Goal: Transaction & Acquisition: Purchase product/service

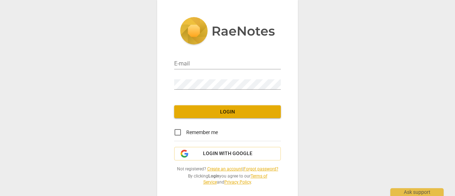
type input "marchaclark0@gmail.com"
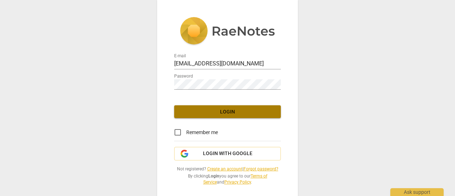
click at [238, 106] on button "Login" at bounding box center [227, 111] width 107 height 13
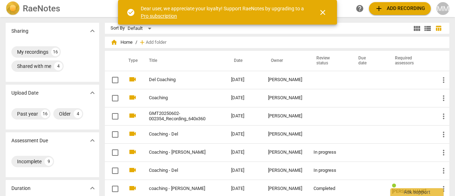
click at [386, 6] on span "add Add recording" at bounding box center [399, 8] width 50 height 9
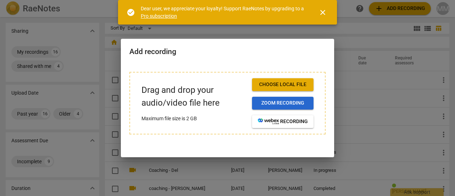
click at [282, 100] on span "Zoom recording" at bounding box center [283, 102] width 50 height 7
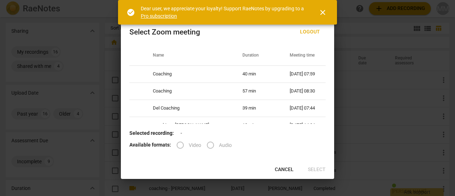
click at [323, 11] on span "close" at bounding box center [322, 12] width 9 height 9
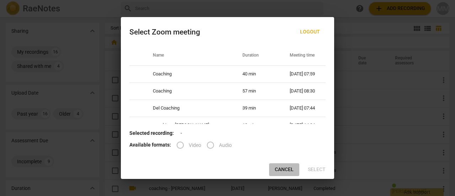
click at [281, 167] on span "Cancel" at bounding box center [284, 169] width 19 height 7
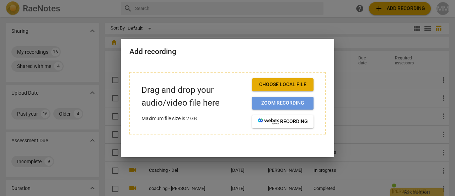
click at [291, 101] on span "Zoom recording" at bounding box center [283, 102] width 50 height 7
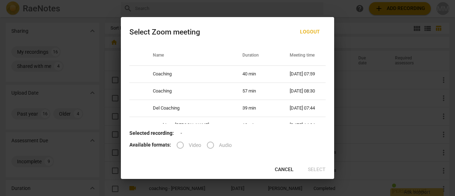
click at [178, 145] on label "Video" at bounding box center [186, 144] width 29 height 17
click at [182, 145] on label "Video" at bounding box center [186, 144] width 29 height 17
click at [282, 167] on span "Cancel" at bounding box center [284, 169] width 19 height 7
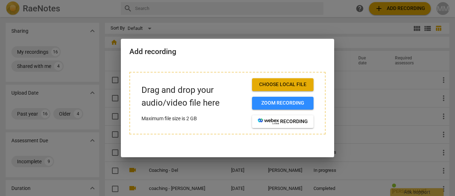
click at [362, 92] on div at bounding box center [227, 98] width 455 height 196
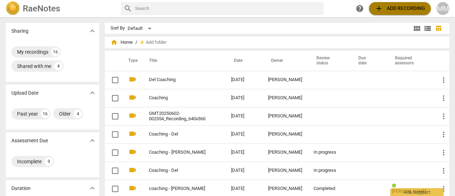
click at [378, 4] on span "add" at bounding box center [378, 8] width 9 height 9
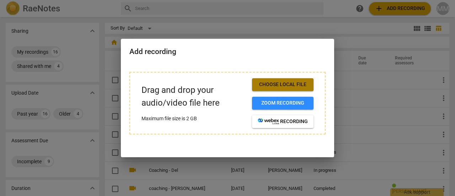
click at [281, 81] on span "Choose local file" at bounding box center [283, 84] width 50 height 7
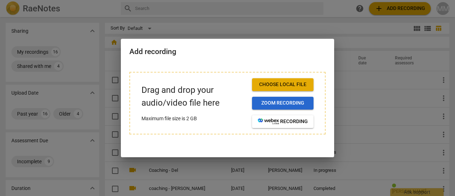
click at [285, 102] on span "Zoom recording" at bounding box center [283, 102] width 50 height 7
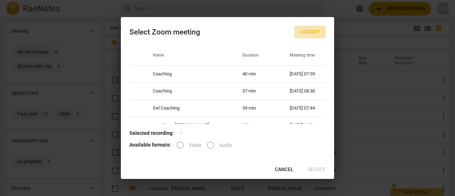
click at [312, 29] on span "Logout" at bounding box center [310, 31] width 20 height 7
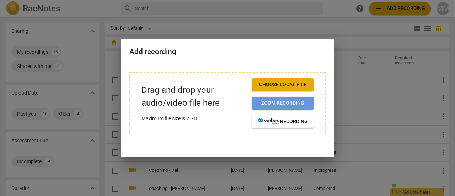
click at [281, 99] on span "Zoom recording" at bounding box center [283, 102] width 50 height 7
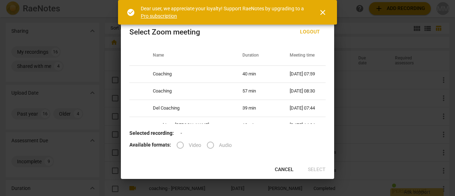
click at [156, 14] on link "Pro subscription" at bounding box center [159, 16] width 36 height 6
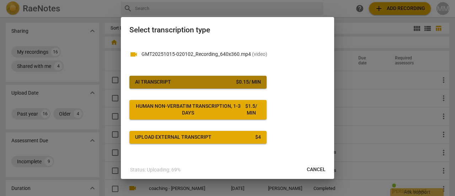
click at [214, 80] on span "AI Transcript $ 0.15 / min" at bounding box center [198, 82] width 126 height 7
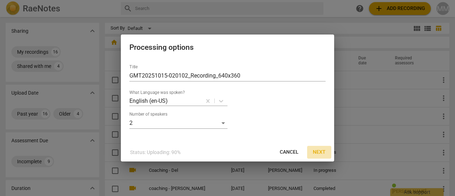
click at [318, 150] on span "Next" at bounding box center [319, 152] width 13 height 7
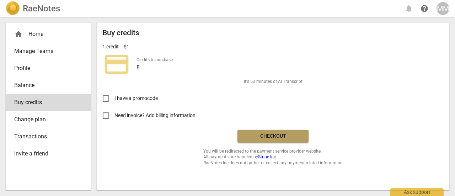
click at [275, 133] on span "Checkout" at bounding box center [273, 136] width 60 height 7
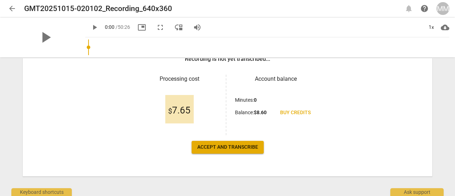
scroll to position [120, 0]
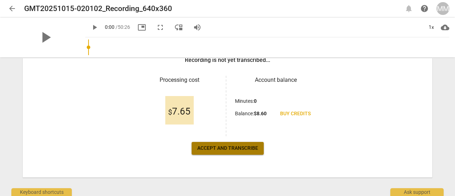
click at [239, 148] on span "Accept and transcribe" at bounding box center [227, 148] width 61 height 7
